Goal: Information Seeking & Learning: Check status

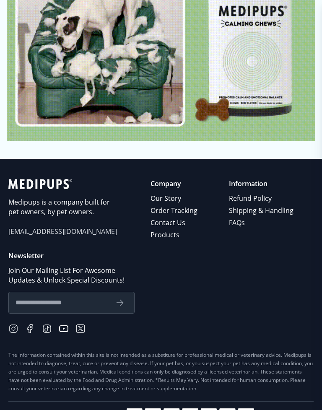
scroll to position [4429, 0]
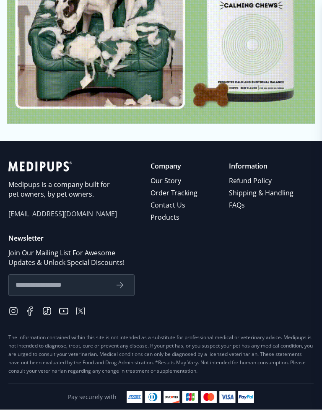
click at [199, 187] on link "Order Tracking" at bounding box center [174, 193] width 48 height 12
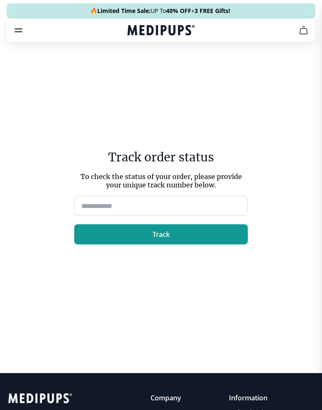
click at [88, 204] on input at bounding box center [160, 206] width 173 height 20
type input "*****"
click at [161, 238] on span "Track" at bounding box center [160, 234] width 17 height 8
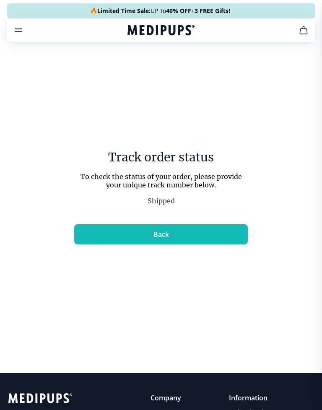
click at [165, 235] on span "Back" at bounding box center [160, 234] width 15 height 8
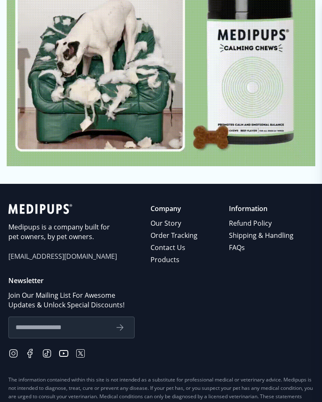
scroll to position [4386, 0]
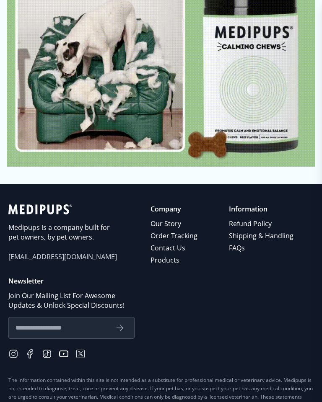
click at [174, 204] on p "Company" at bounding box center [174, 209] width 48 height 10
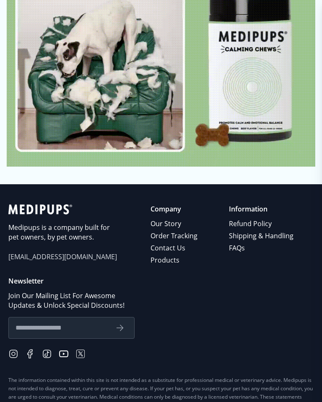
click at [263, 218] on link "Refund Policy" at bounding box center [262, 224] width 66 height 12
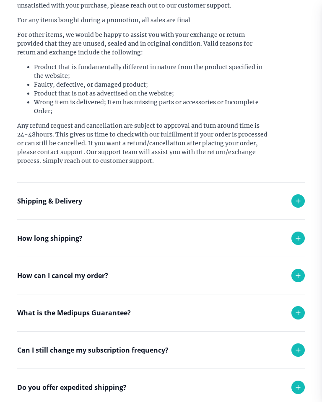
scroll to position [143, 0]
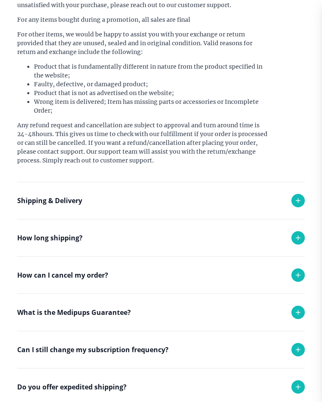
click at [222, 199] on div "Shipping & Delivery" at bounding box center [160, 200] width 287 height 37
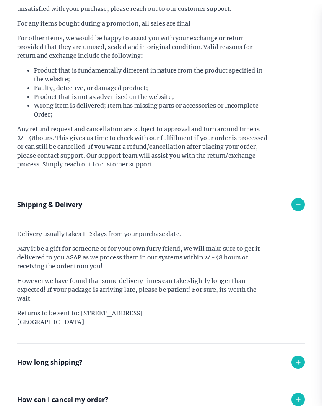
scroll to position [191, 0]
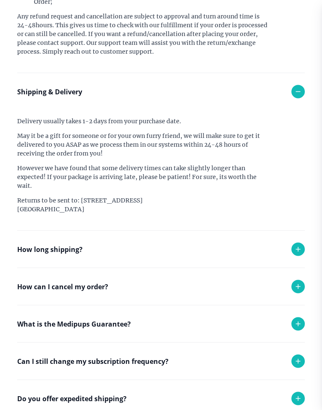
click at [134, 326] on div "What is the Medipups Guarantee?" at bounding box center [160, 323] width 287 height 37
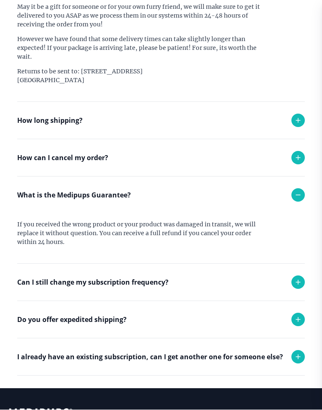
scroll to position [381, 0]
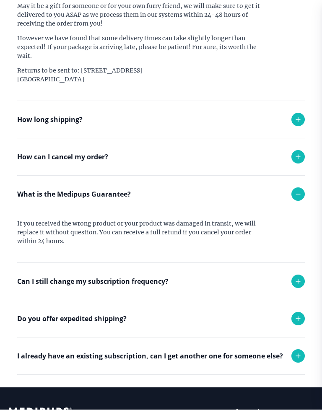
click at [189, 284] on div "Can I still change my subscription frequency?" at bounding box center [160, 281] width 287 height 37
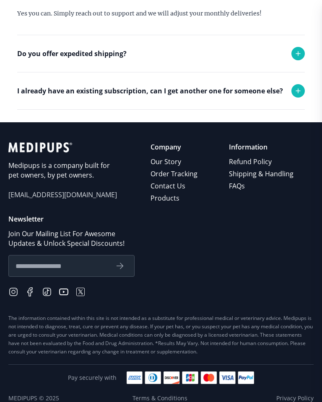
scroll to position [678, 0]
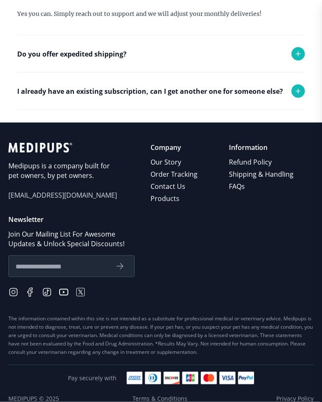
click at [58, 199] on span "[EMAIL_ADDRESS][DOMAIN_NAME]" at bounding box center [62, 196] width 109 height 10
click at [41, 202] on div "Medipups is a company built for pet owners, by pet owners. [EMAIL_ADDRESS][DOMA…" at bounding box center [62, 174] width 109 height 62
click at [39, 200] on span "[EMAIL_ADDRESS][DOMAIN_NAME]" at bounding box center [62, 196] width 109 height 10
click at [39, 202] on div "Medipups is a company built for pet owners, by pet owners. [EMAIL_ADDRESS][DOMA…" at bounding box center [62, 174] width 109 height 62
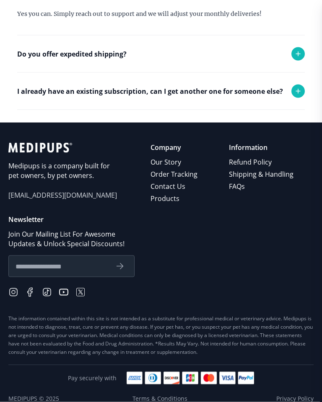
click at [177, 188] on link "Contact Us" at bounding box center [174, 187] width 48 height 12
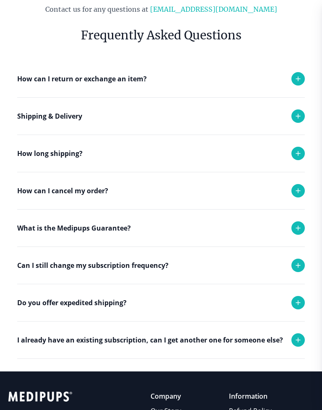
scroll to position [64, 0]
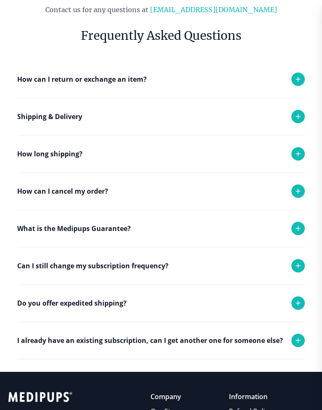
click at [137, 232] on div "What is the Medipups Guarantee?" at bounding box center [160, 228] width 287 height 37
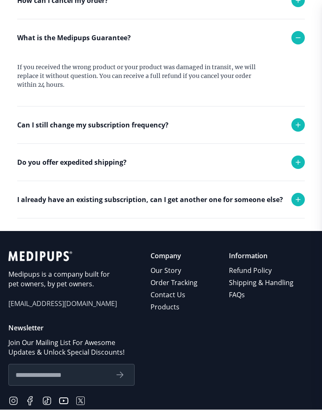
scroll to position [253, 0]
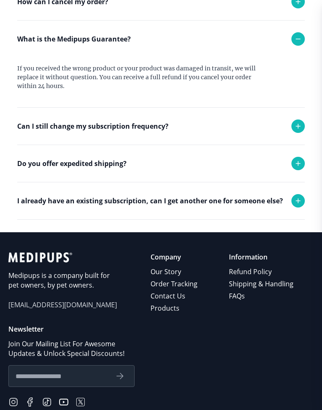
click at [181, 298] on link "Contact Us" at bounding box center [174, 296] width 48 height 12
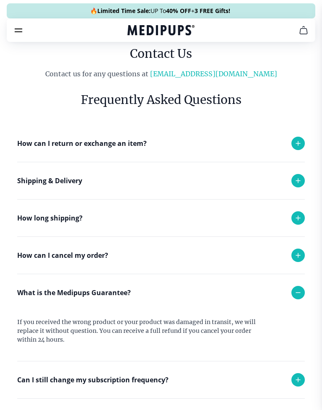
click at [211, 76] on link "[EMAIL_ADDRESS][DOMAIN_NAME]" at bounding box center [213, 74] width 127 height 8
